Goal: Task Accomplishment & Management: Manage account settings

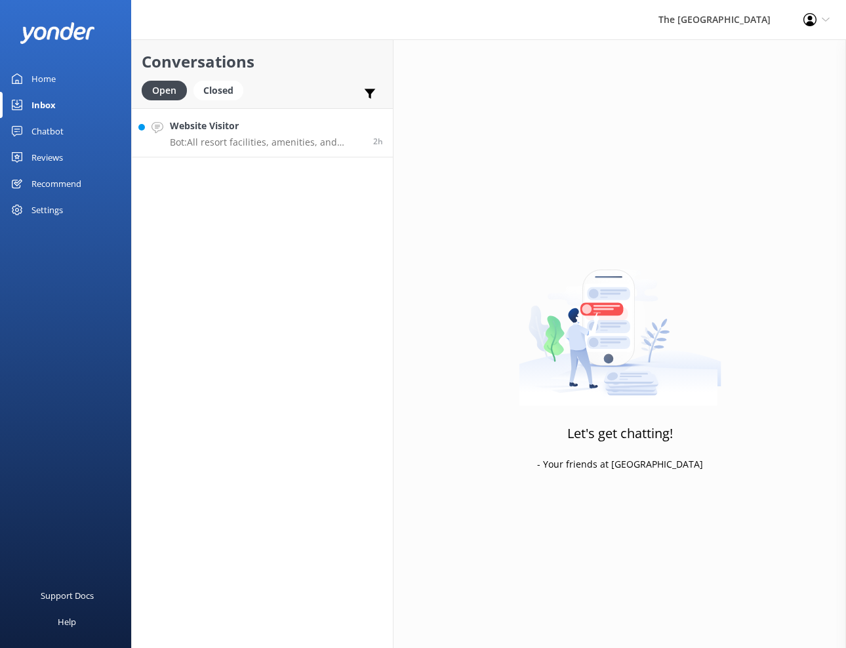
click at [238, 144] on p "Bot: All resort facilities, amenities, and services, including the restaurant, …" at bounding box center [266, 142] width 193 height 12
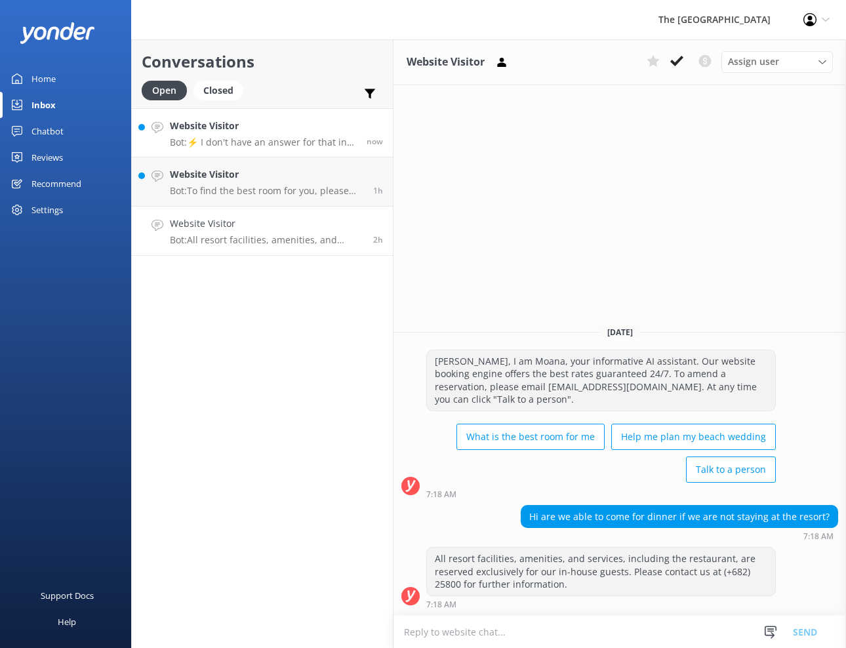
click at [250, 143] on p "Bot: ⚡ I don't have an answer for that in my knowledge base. Please try and rep…" at bounding box center [263, 142] width 187 height 12
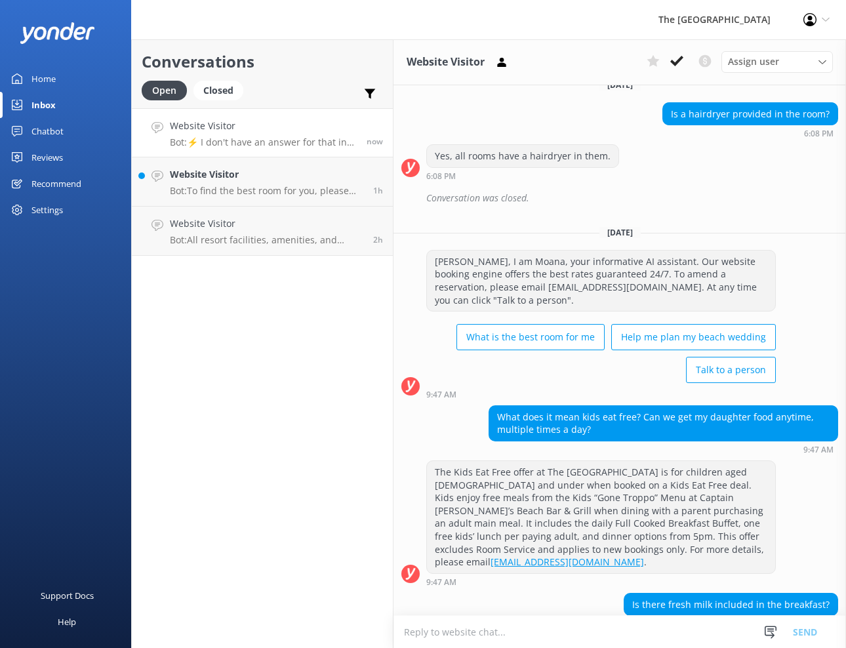
scroll to position [2054, 0]
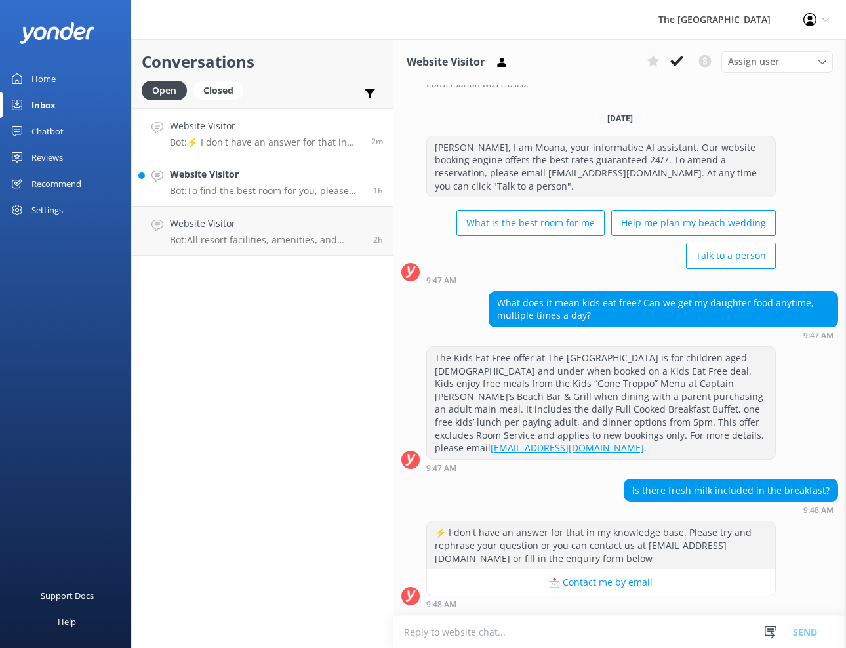
click at [237, 187] on p "Bot: To find the best room for you, please visit this link for a personalised r…" at bounding box center [266, 191] width 193 height 12
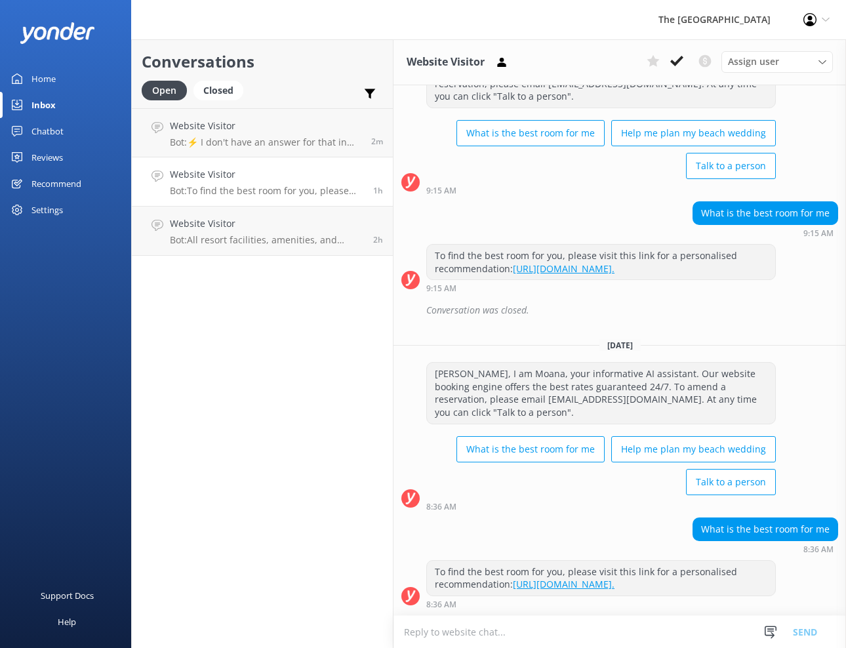
scroll to position [2411, 0]
click at [271, 247] on link "Website Visitor Bot: All resort facilities, amenities, and services, including …" at bounding box center [262, 231] width 261 height 49
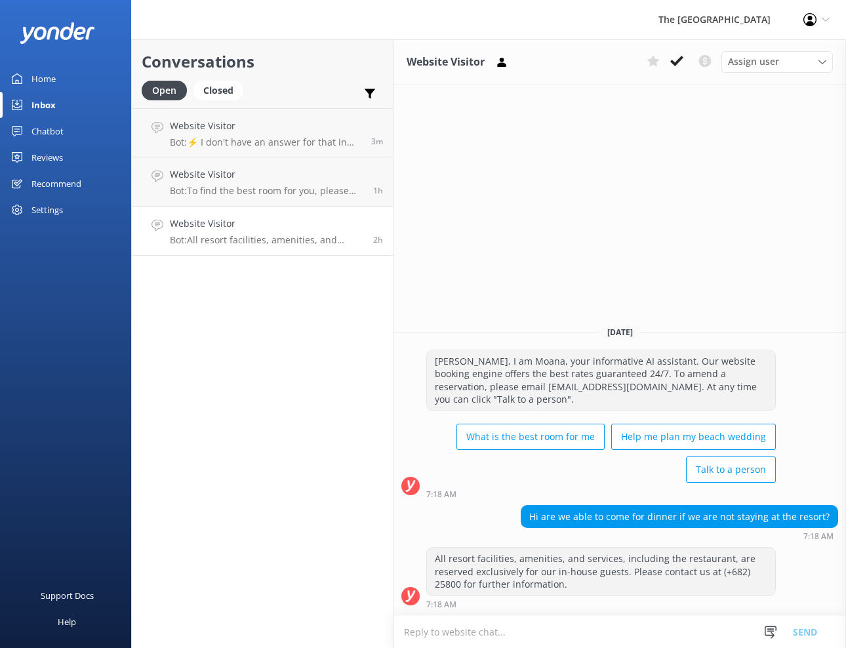
scroll to position [0, 0]
click at [281, 237] on p "Bot: All resort facilities, amenities, and services, including the restaurant, …" at bounding box center [266, 240] width 193 height 12
click at [677, 63] on use at bounding box center [676, 61] width 13 height 10
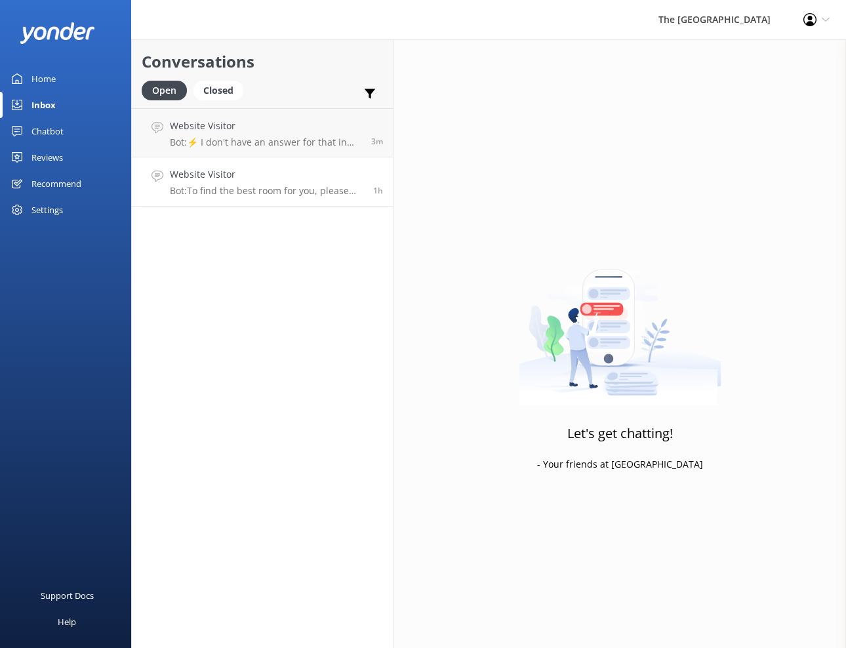
click at [254, 184] on div "Website Visitor Bot: To find the best room for you, please visit this link for …" at bounding box center [266, 181] width 193 height 29
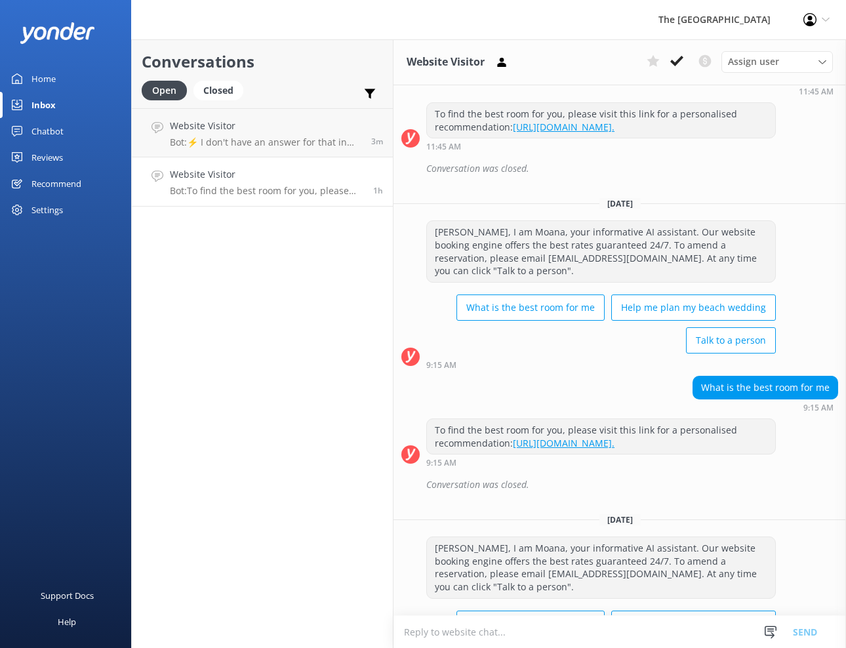
scroll to position [2411, 0]
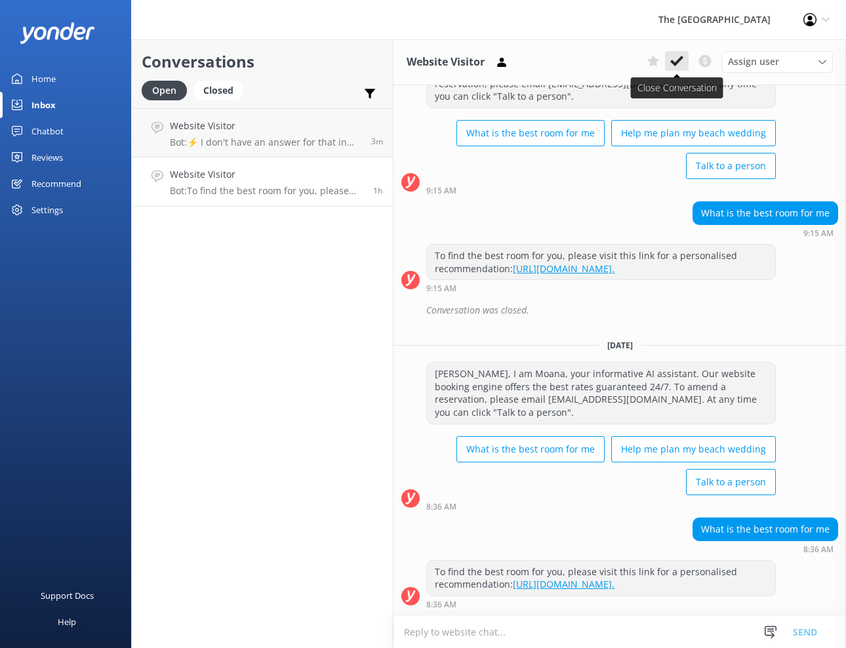
click at [671, 66] on icon at bounding box center [676, 60] width 13 height 13
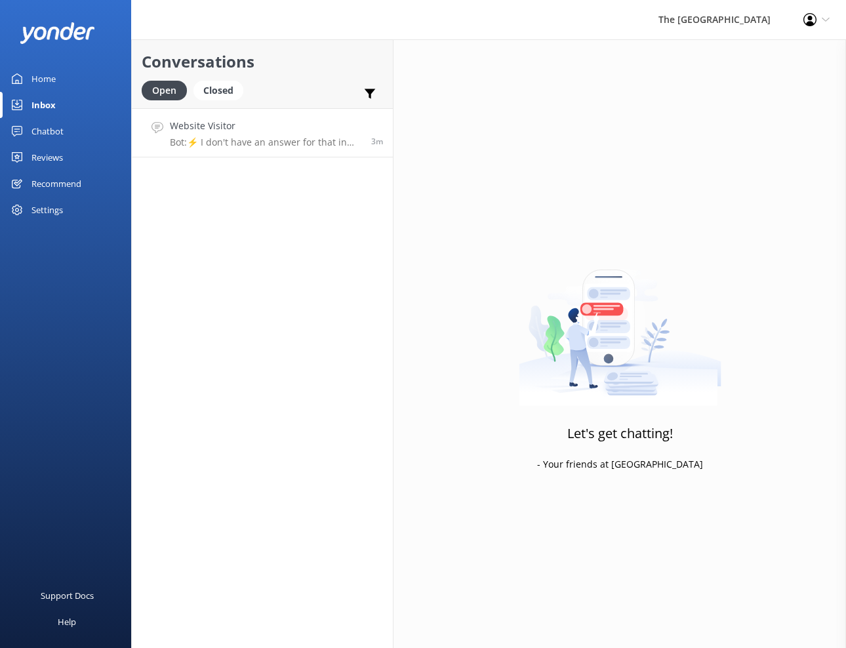
click at [262, 142] on p "Bot: ⚡ I don't have an answer for that in my knowledge base. Please try and rep…" at bounding box center [265, 142] width 191 height 12
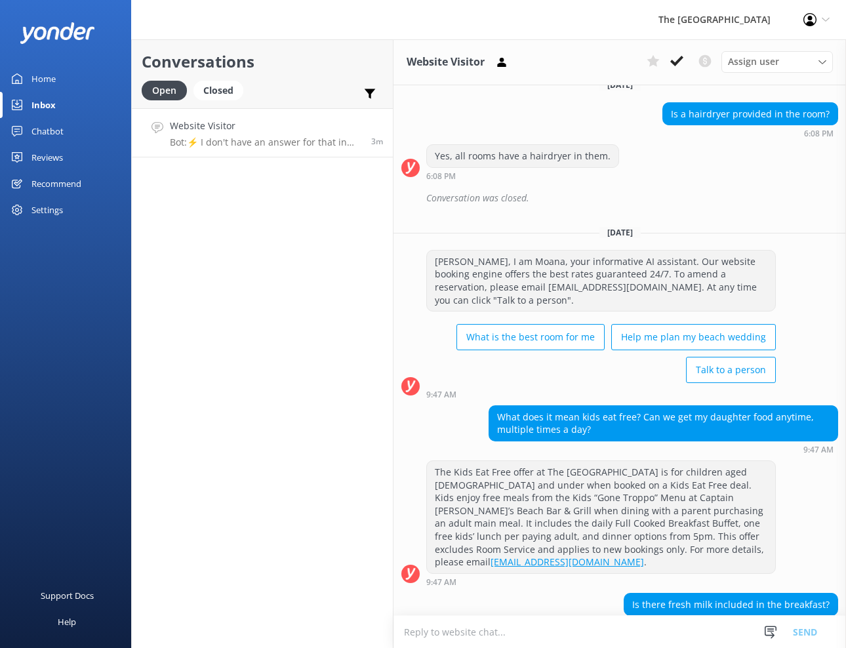
scroll to position [2054, 0]
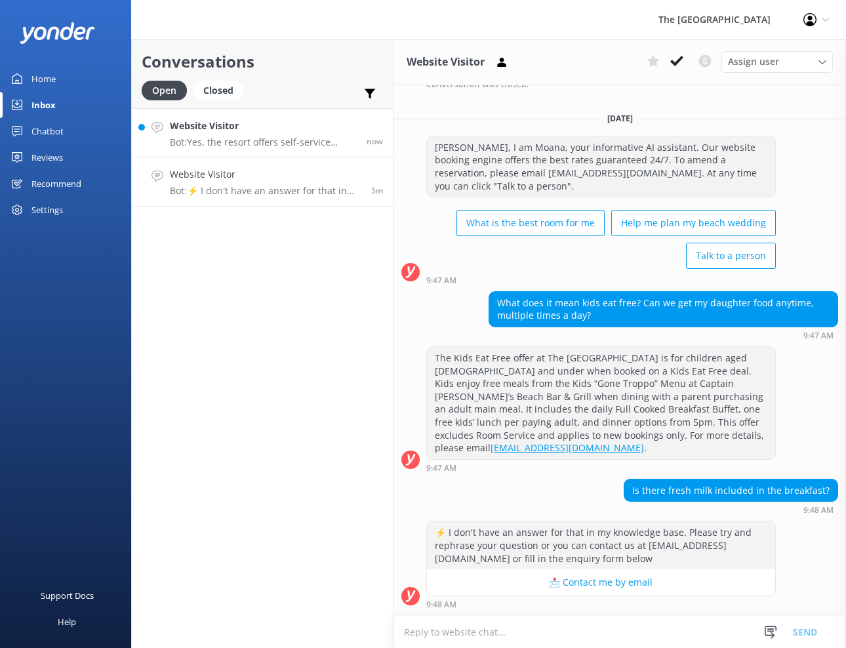
click at [248, 148] on link "Website Visitor Bot: Yes, the resort offers self-service laundry facilities wit…" at bounding box center [262, 132] width 261 height 49
